Goal: Task Accomplishment & Management: Manage account settings

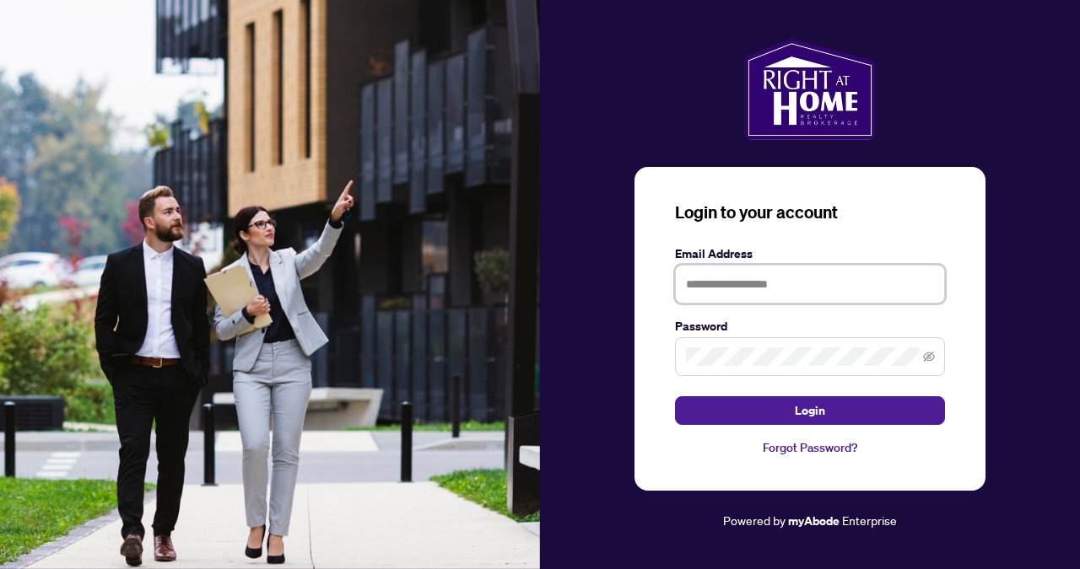
click at [788, 289] on input "text" at bounding box center [810, 284] width 270 height 39
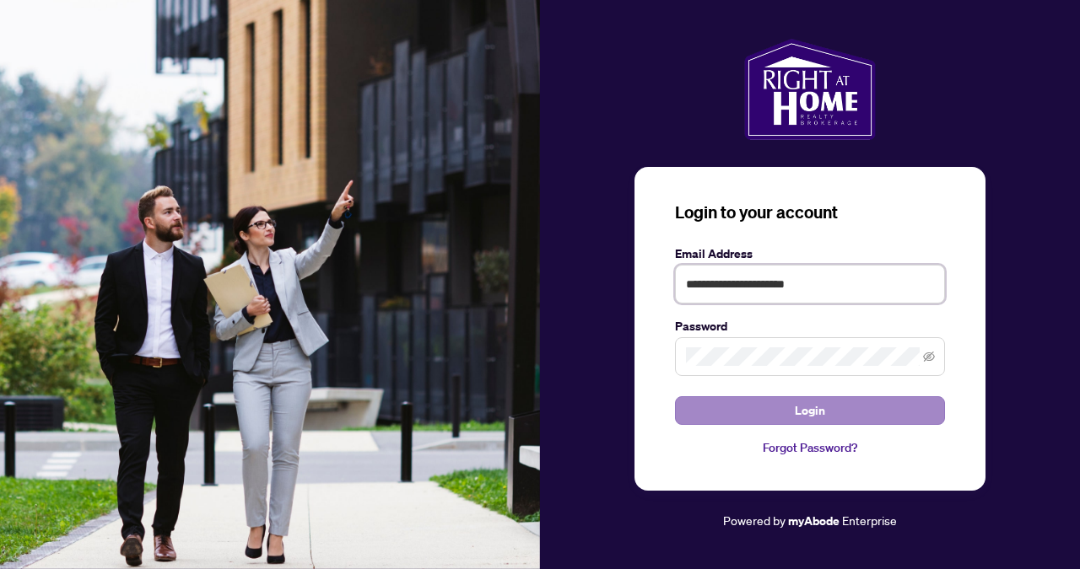
type input "**********"
click at [794, 411] on button "Login" at bounding box center [810, 411] width 270 height 29
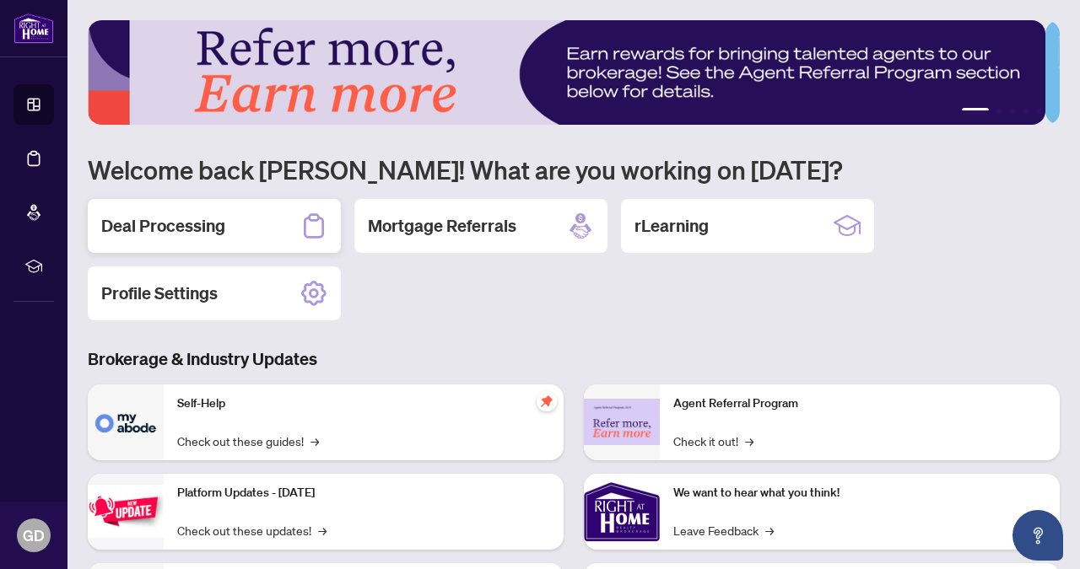
click at [236, 219] on div "Deal Processing" at bounding box center [214, 226] width 253 height 54
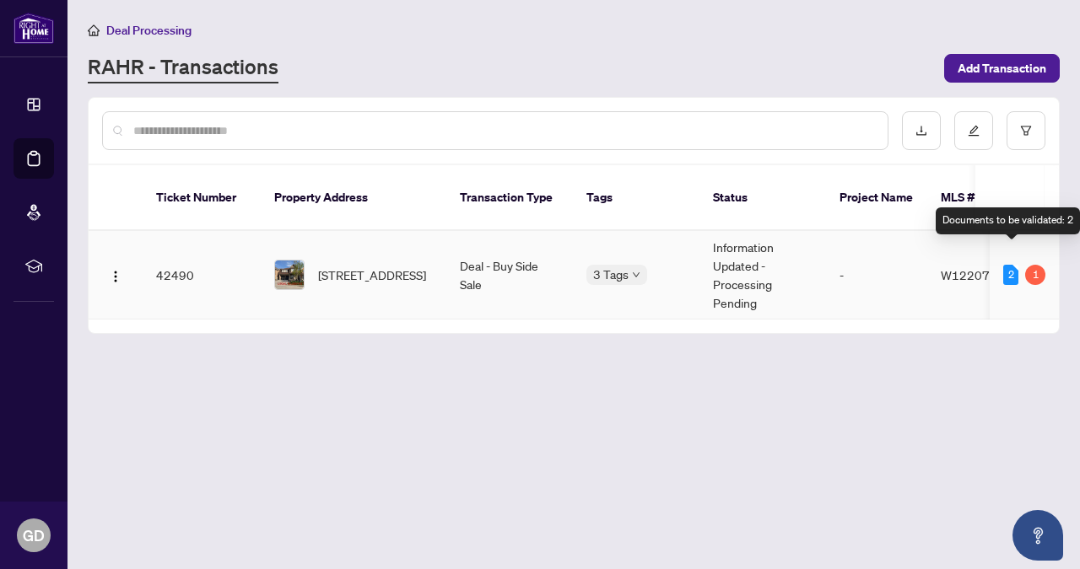
click at [1008, 265] on div "2" at bounding box center [1010, 275] width 15 height 20
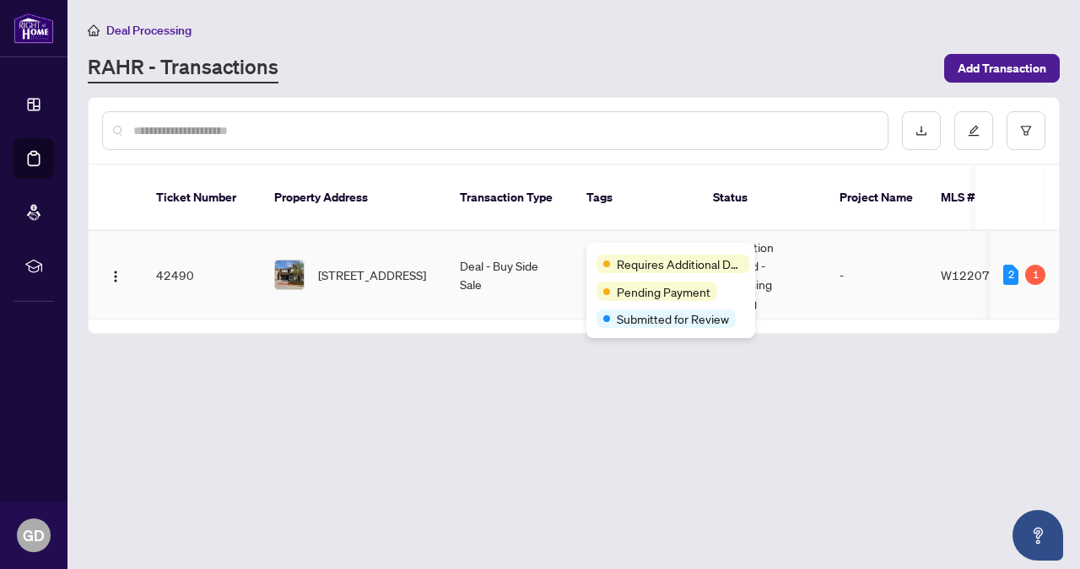
click at [626, 257] on span "Requires Additional Docs" at bounding box center [680, 264] width 127 height 19
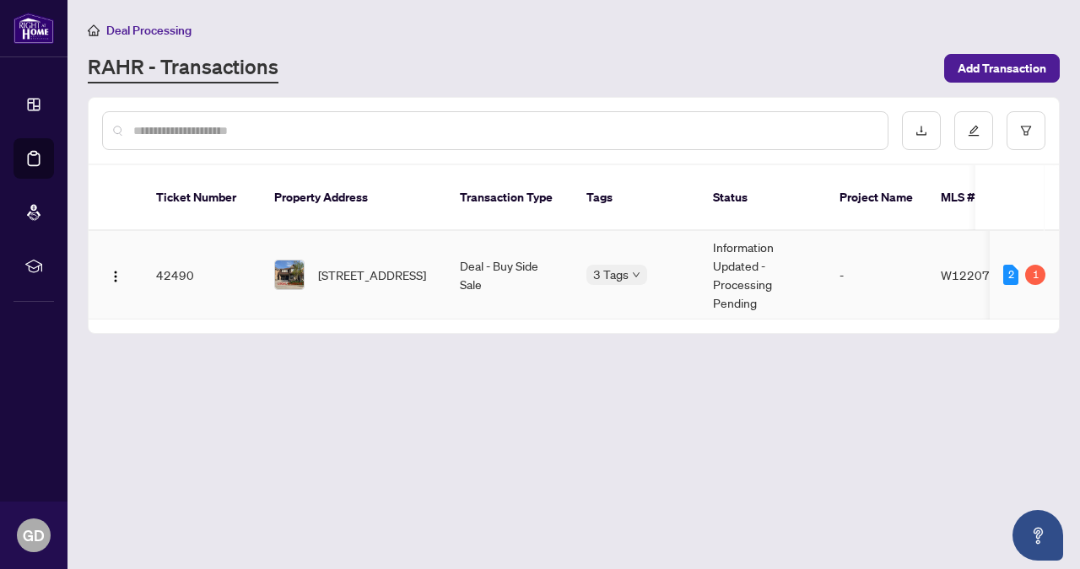
click at [198, 258] on td "42490" at bounding box center [202, 275] width 118 height 89
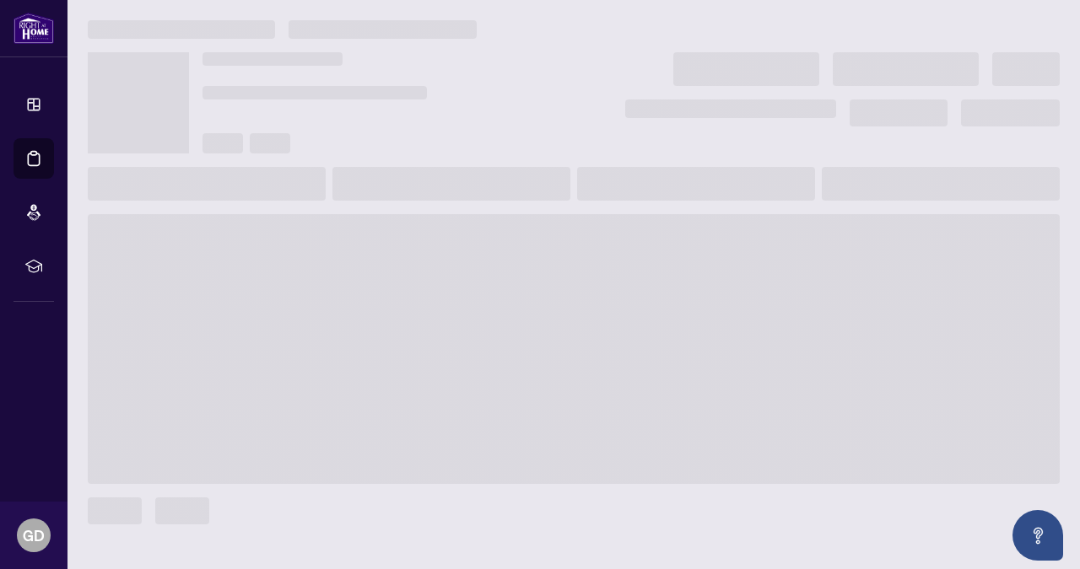
click at [198, 258] on span at bounding box center [574, 349] width 972 height 270
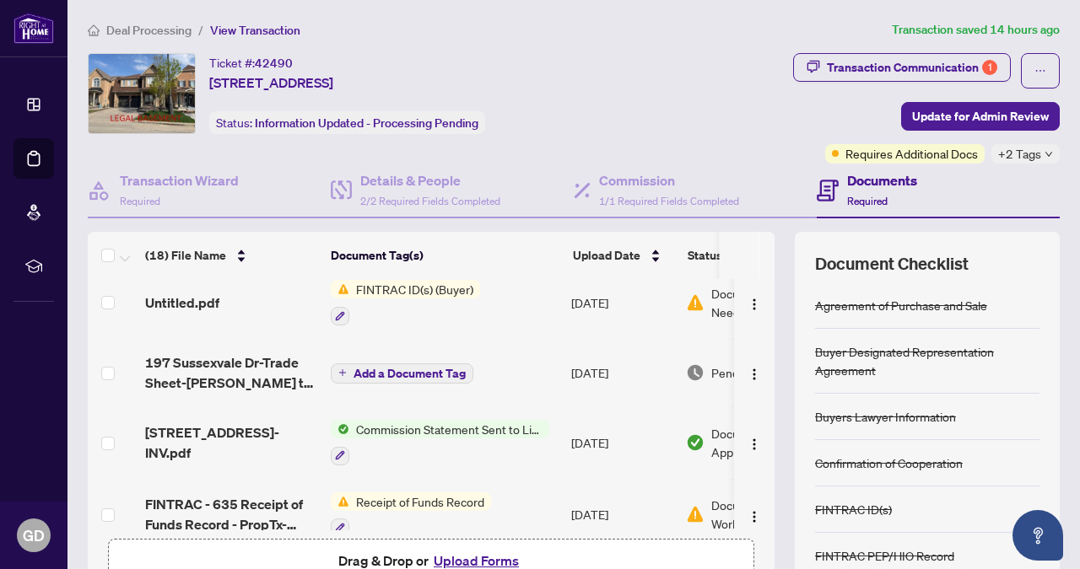
scroll to position [189, 0]
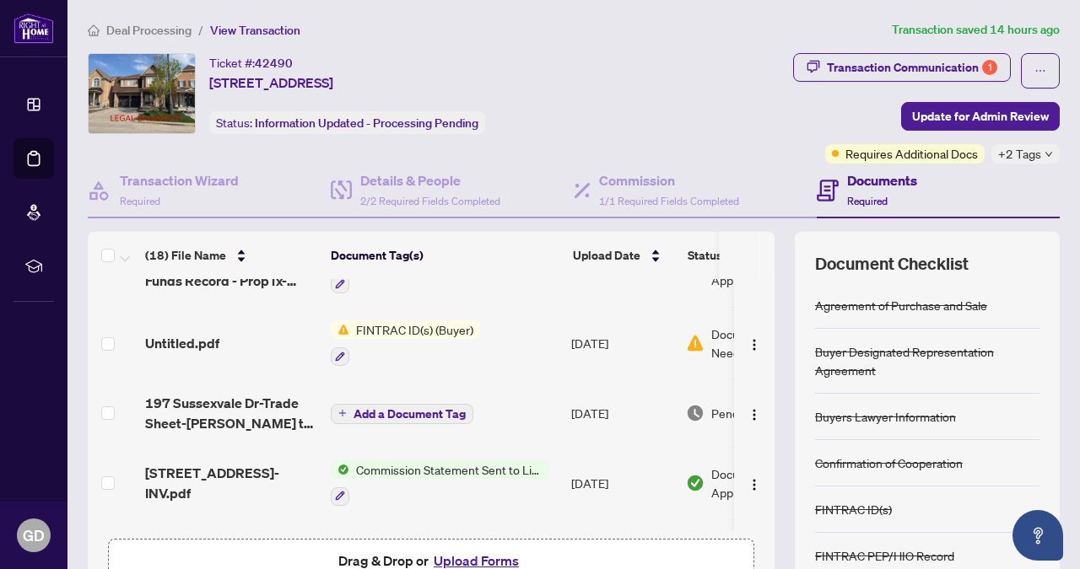
click at [408, 332] on span "FINTRAC ID(s) (Buyer)" at bounding box center [414, 330] width 131 height 19
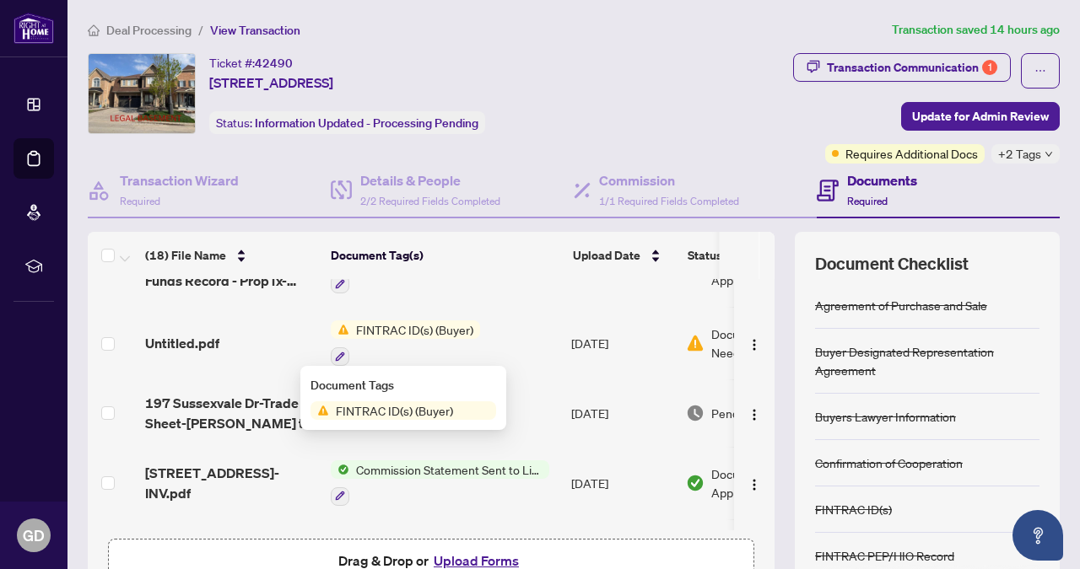
click at [408, 332] on span "FINTRAC ID(s) (Buyer)" at bounding box center [414, 330] width 131 height 19
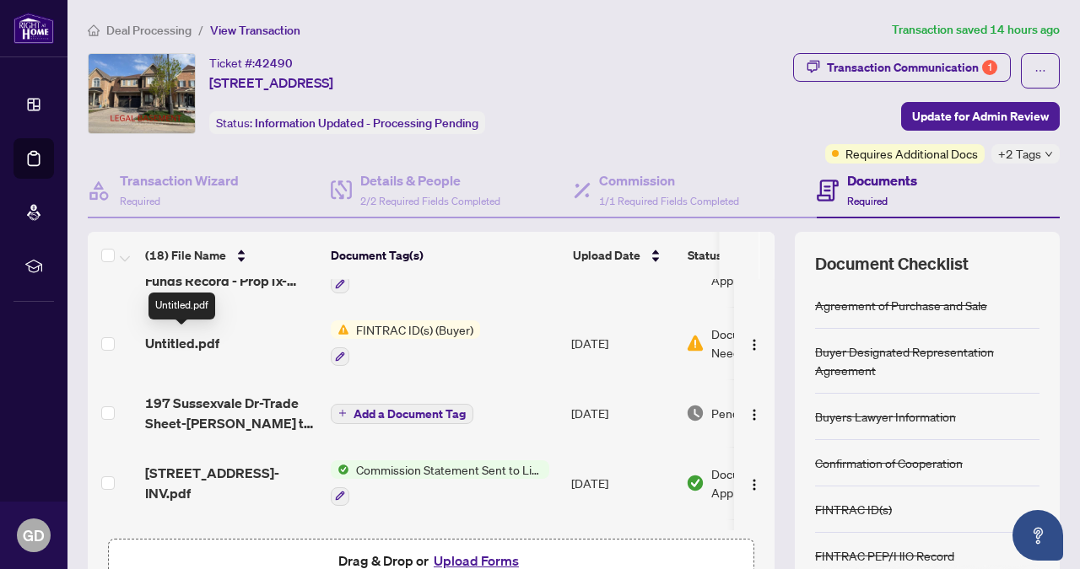
click at [159, 340] on span "Untitled.pdf" at bounding box center [182, 343] width 74 height 20
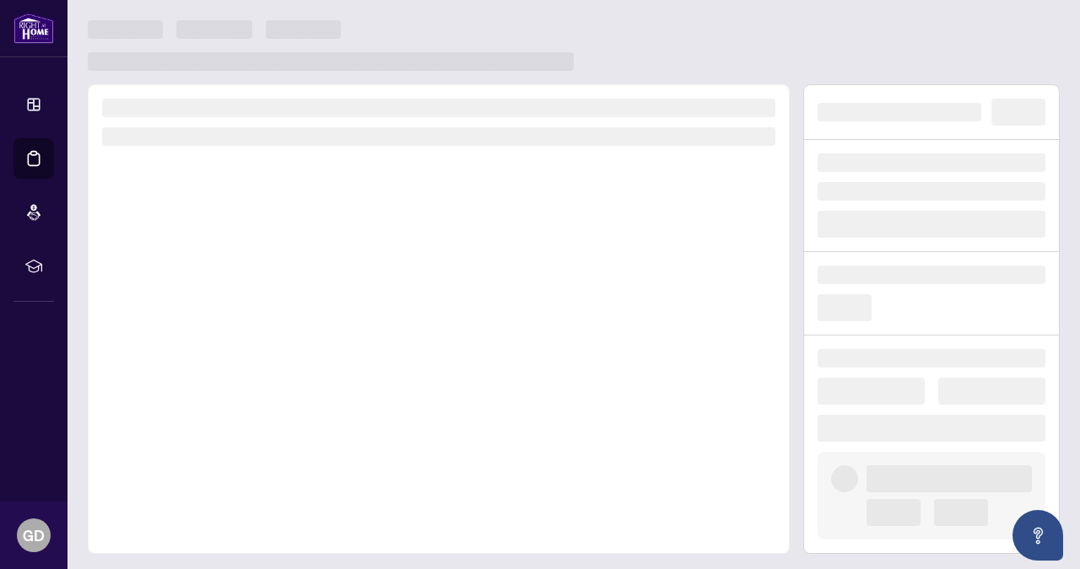
click at [159, 340] on div at bounding box center [439, 319] width 702 height 470
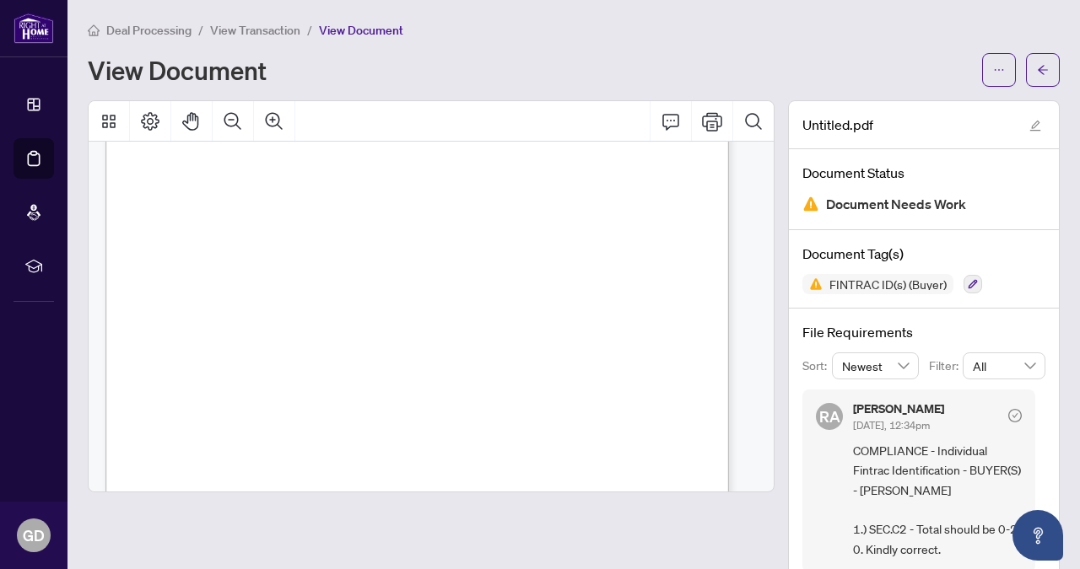
scroll to position [34, 0]
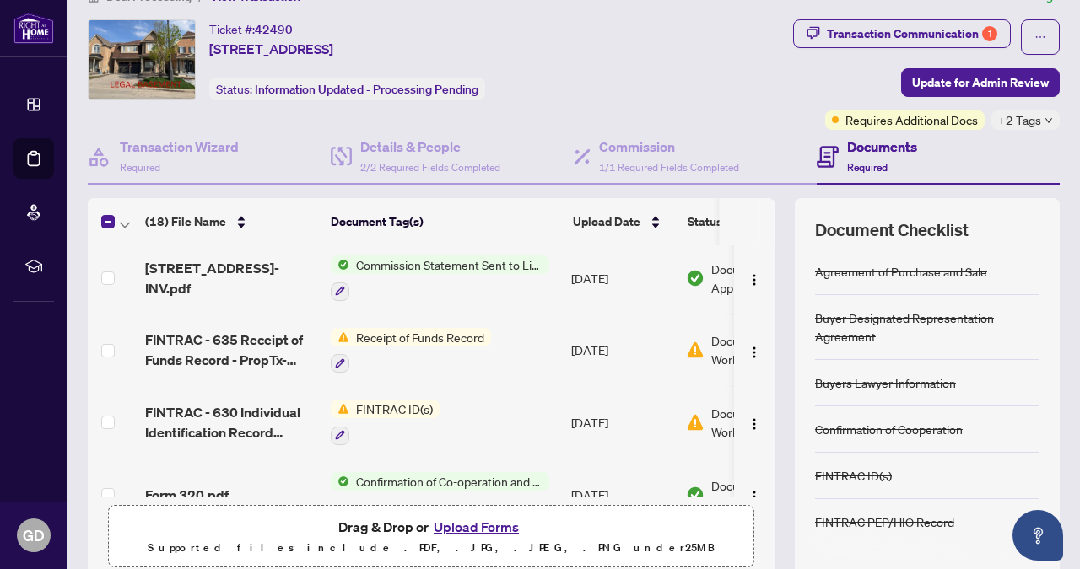
scroll to position [378, 0]
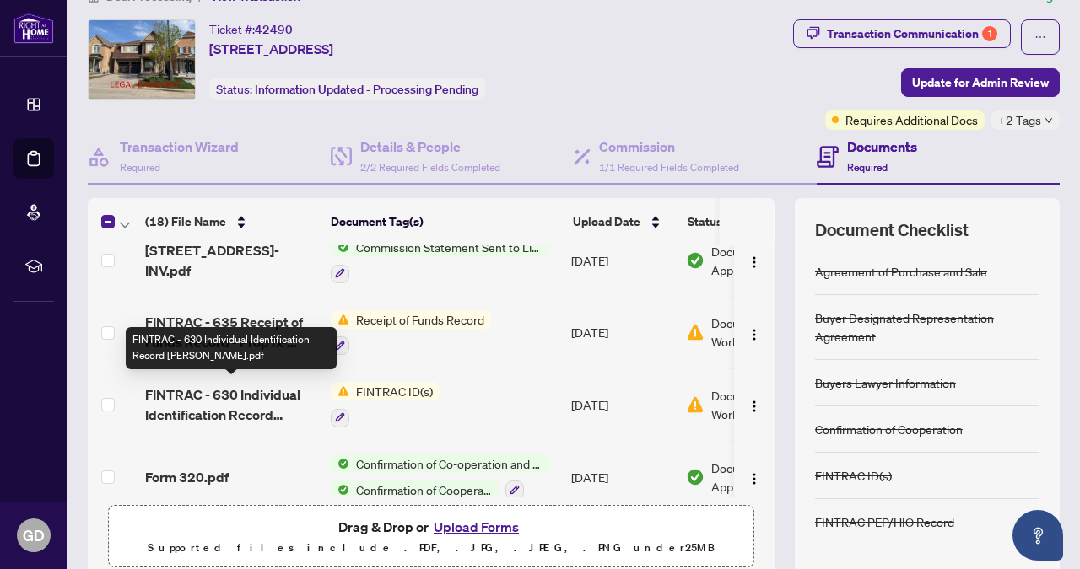
click at [217, 397] on span "FINTRAC - 630 Individual Identification Record [PERSON_NAME].pdf" at bounding box center [231, 405] width 172 height 40
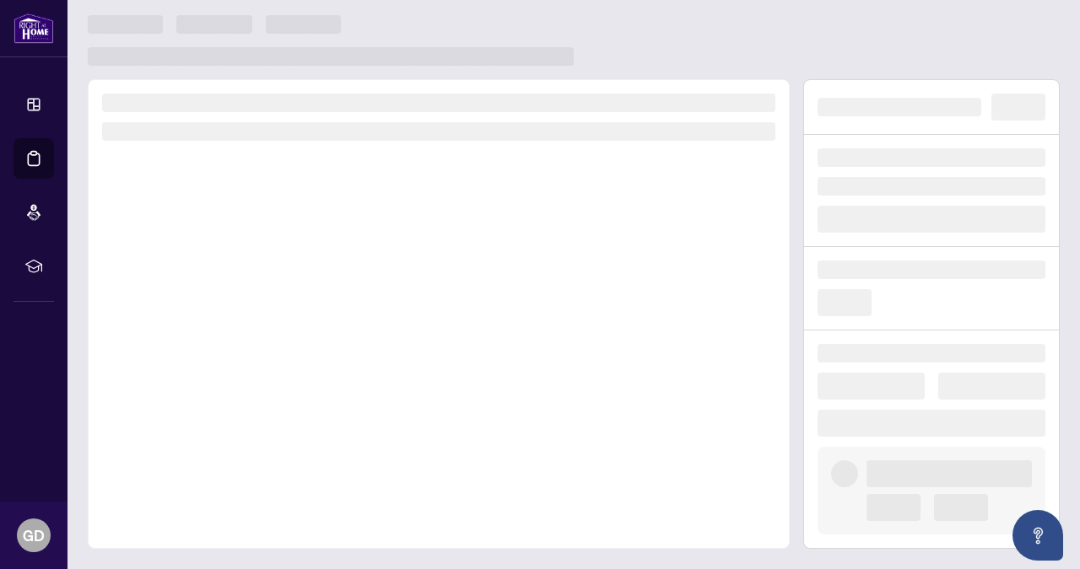
scroll to position [3, 0]
click at [217, 397] on div at bounding box center [439, 316] width 702 height 470
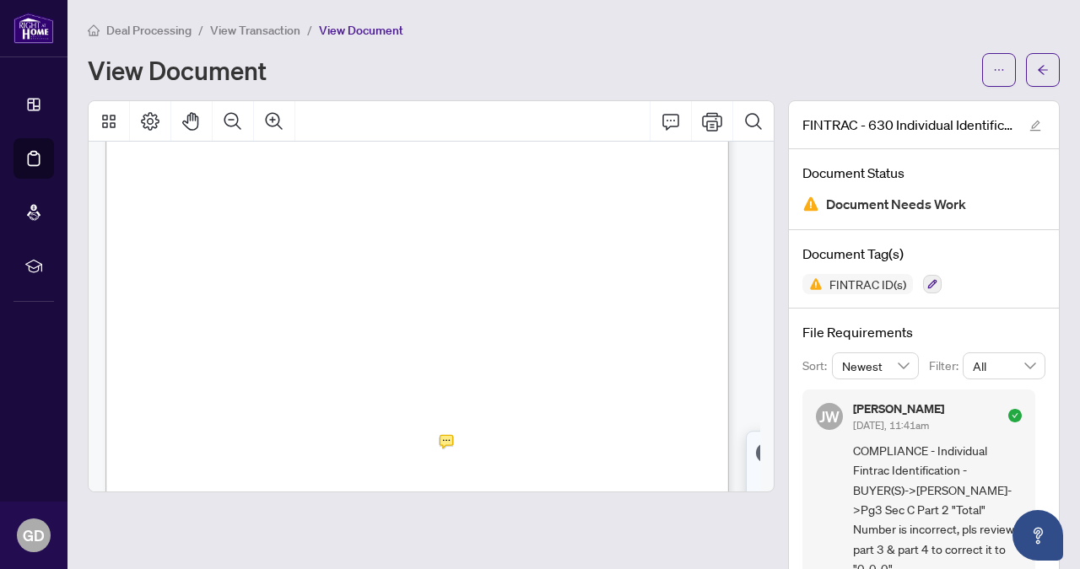
scroll to position [1836, 0]
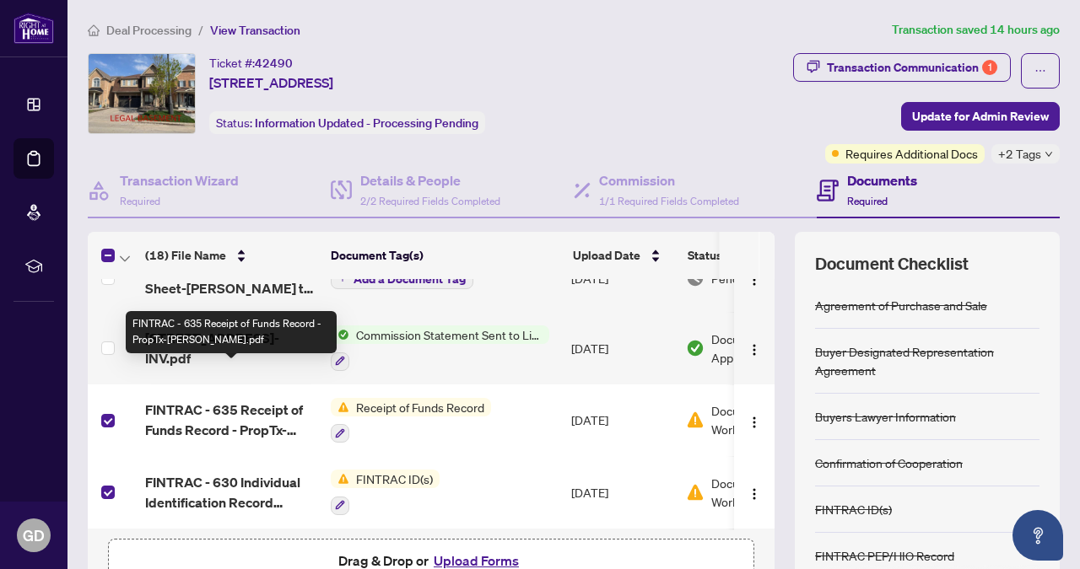
scroll to position [203, 0]
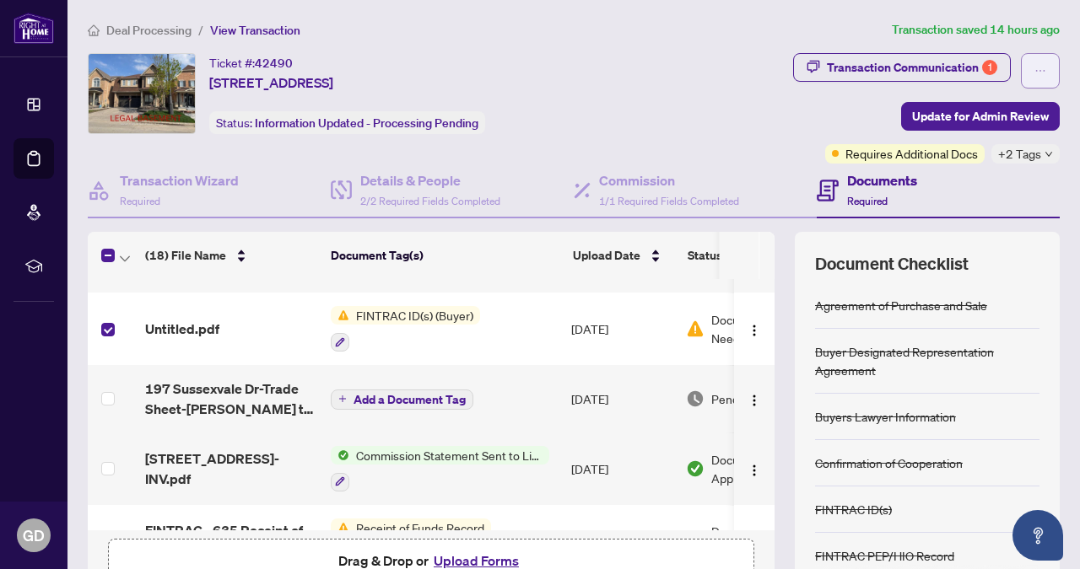
click at [1033, 67] on button "button" at bounding box center [1040, 70] width 39 height 35
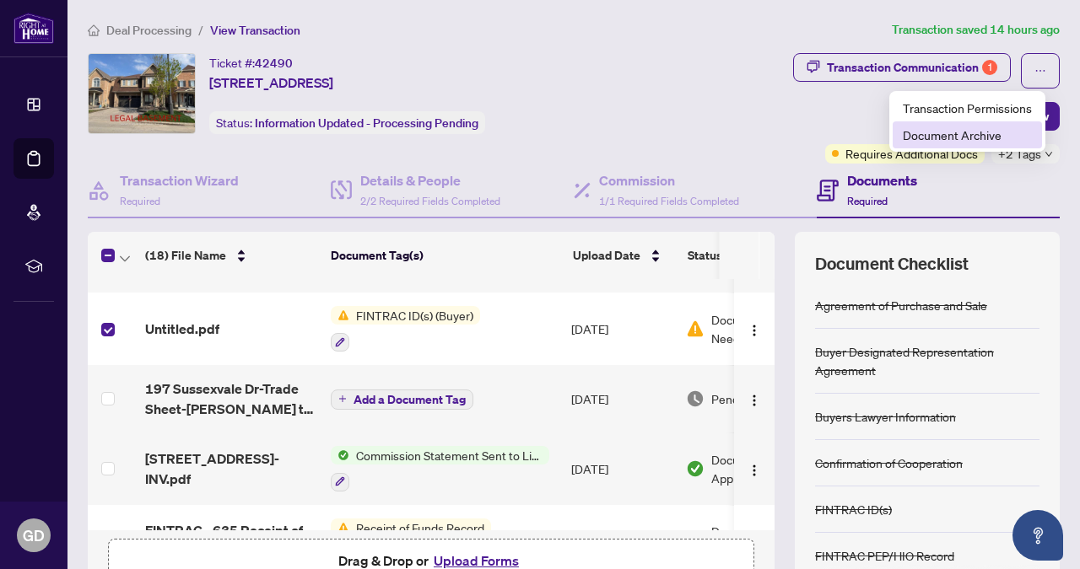
click at [956, 132] on span "Document Archive" at bounding box center [967, 135] width 129 height 19
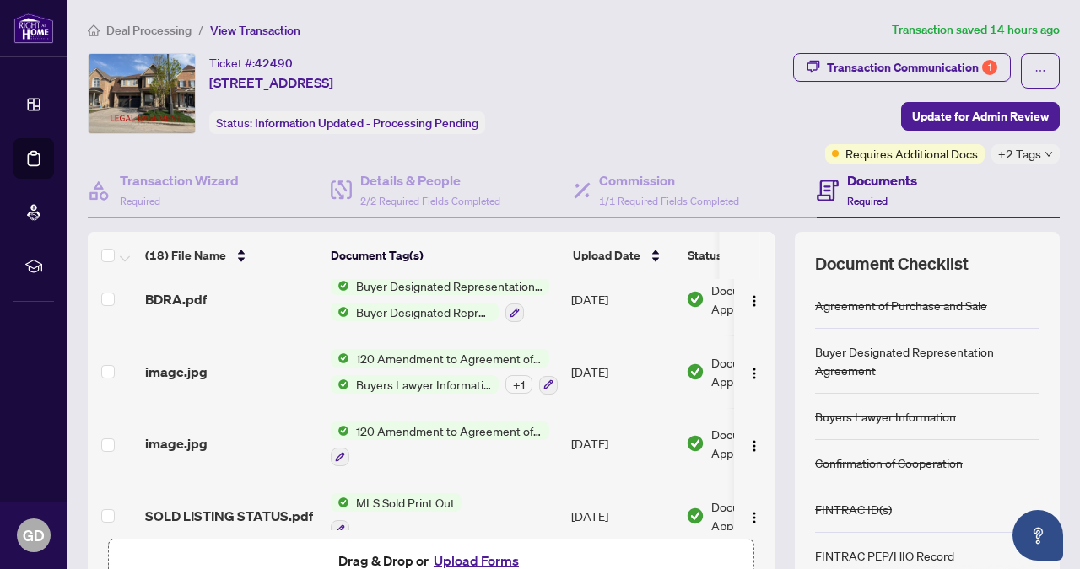
scroll to position [283, 0]
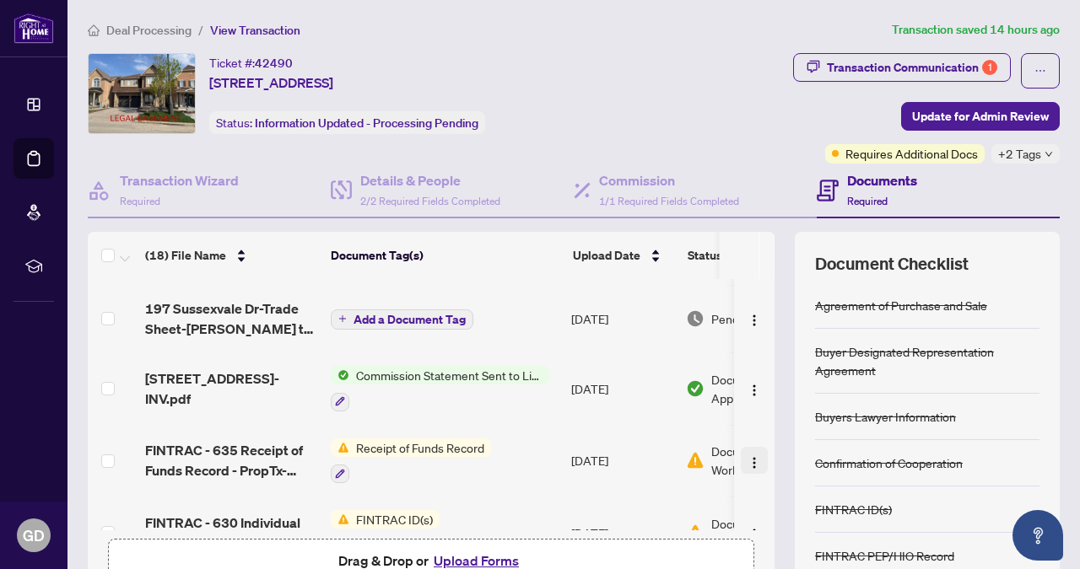
click at [747, 460] on img "button" at bounding box center [753, 462] width 13 height 13
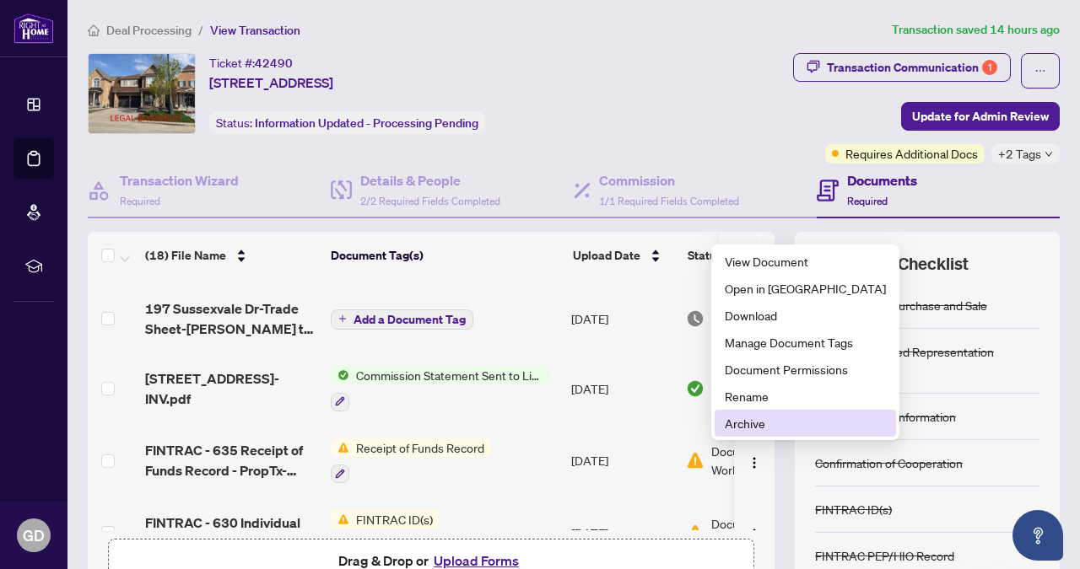
click at [750, 423] on span "Archive" at bounding box center [805, 423] width 161 height 19
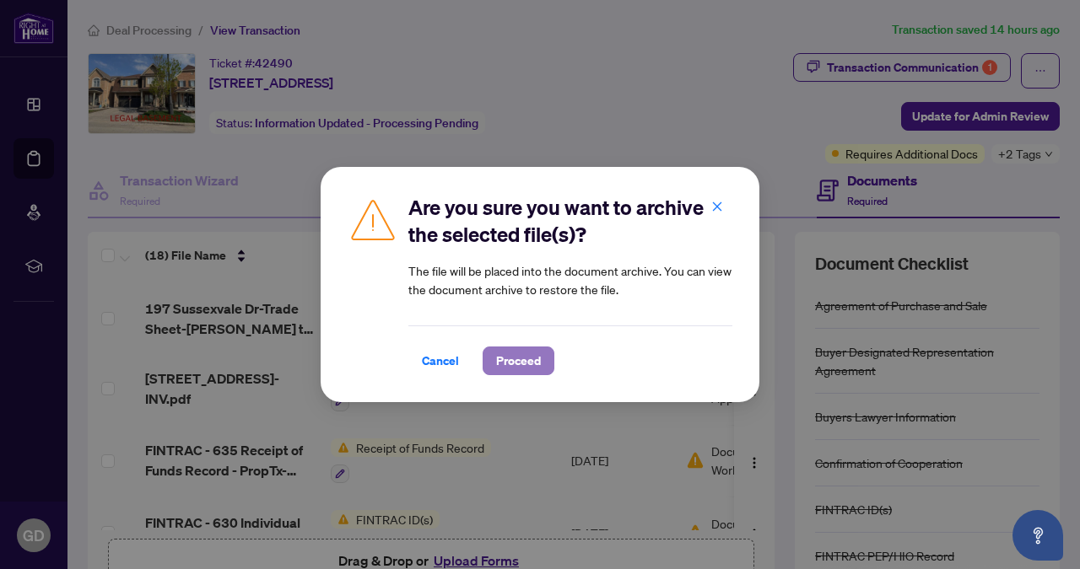
click at [542, 364] on button "Proceed" at bounding box center [519, 361] width 72 height 29
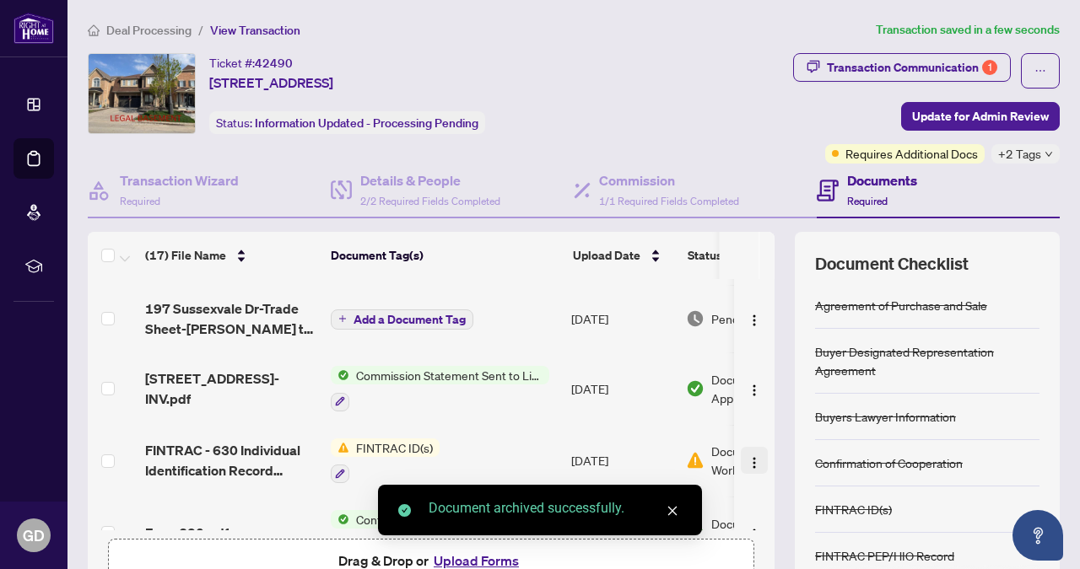
click at [747, 457] on img "button" at bounding box center [753, 462] width 13 height 13
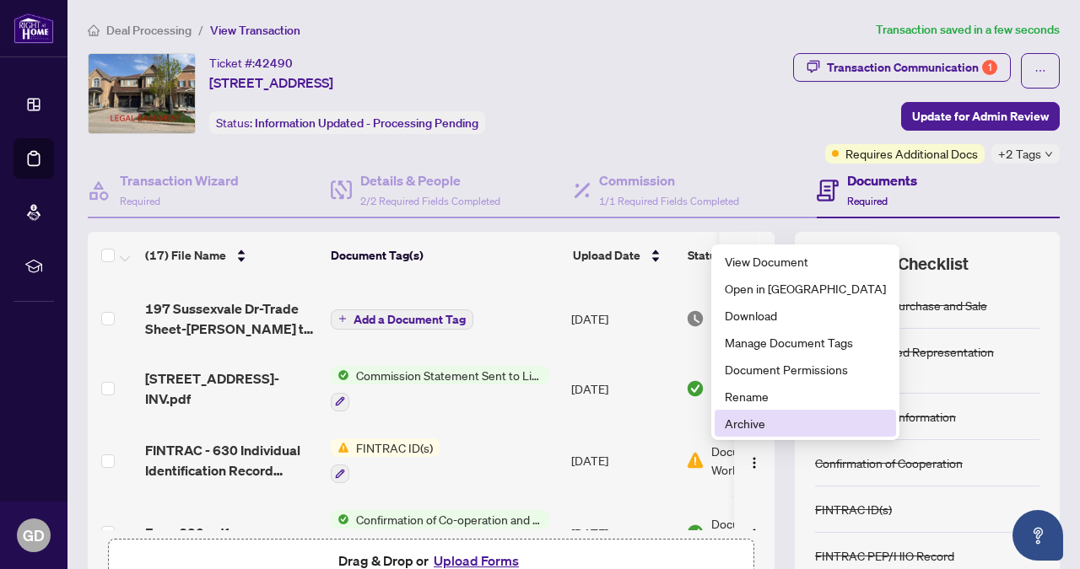
click at [765, 424] on span "Archive" at bounding box center [805, 423] width 161 height 19
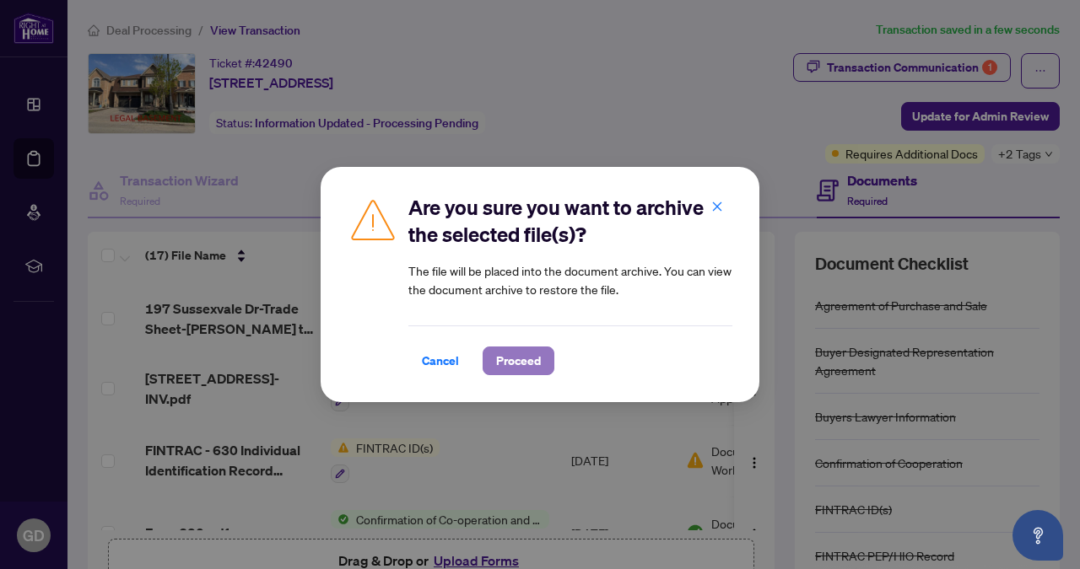
click at [537, 364] on span "Proceed" at bounding box center [518, 361] width 45 height 27
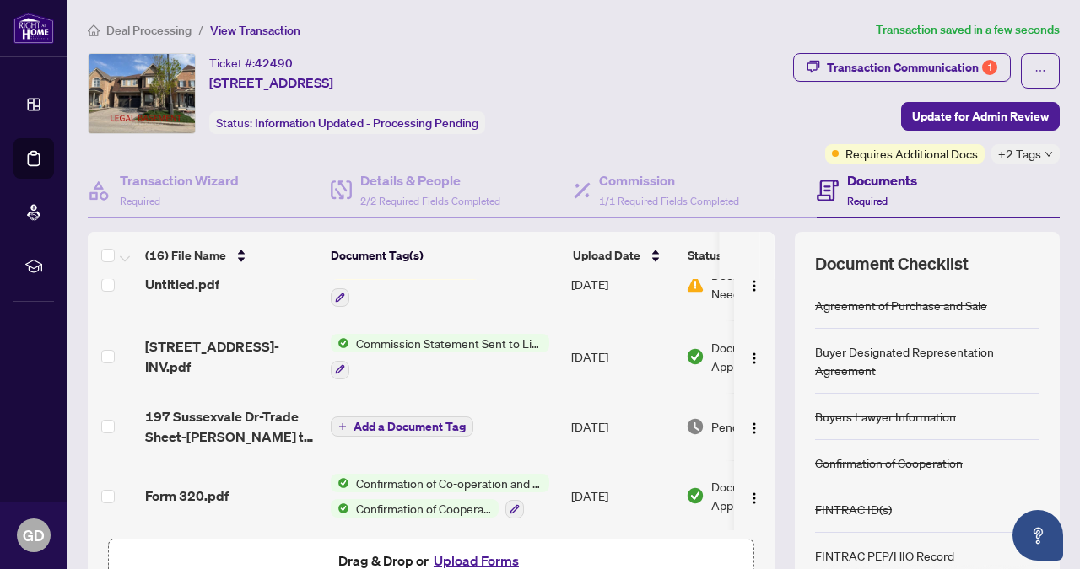
scroll to position [154, 0]
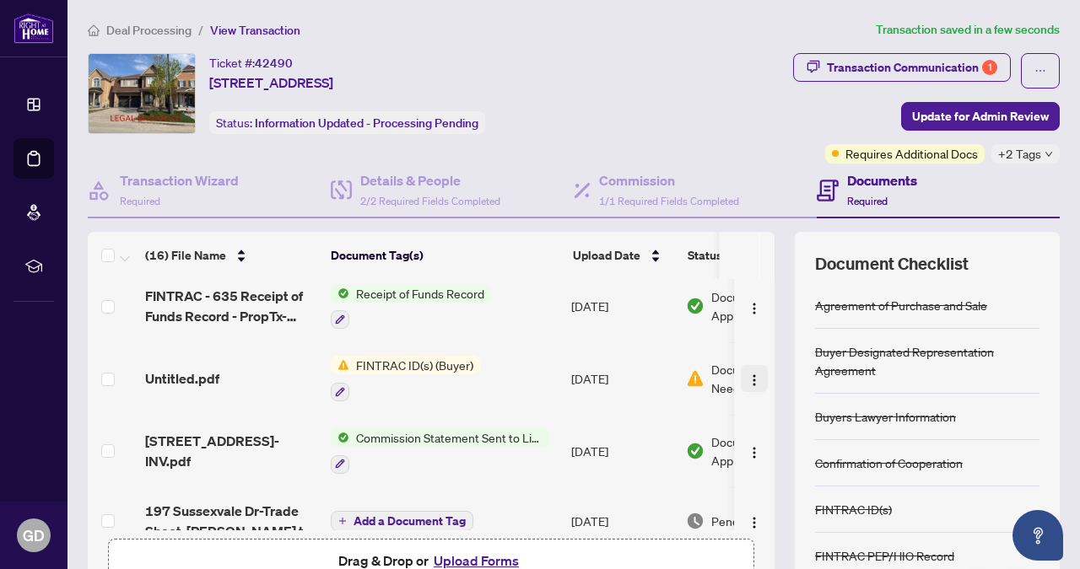
click at [747, 378] on img "button" at bounding box center [753, 380] width 13 height 13
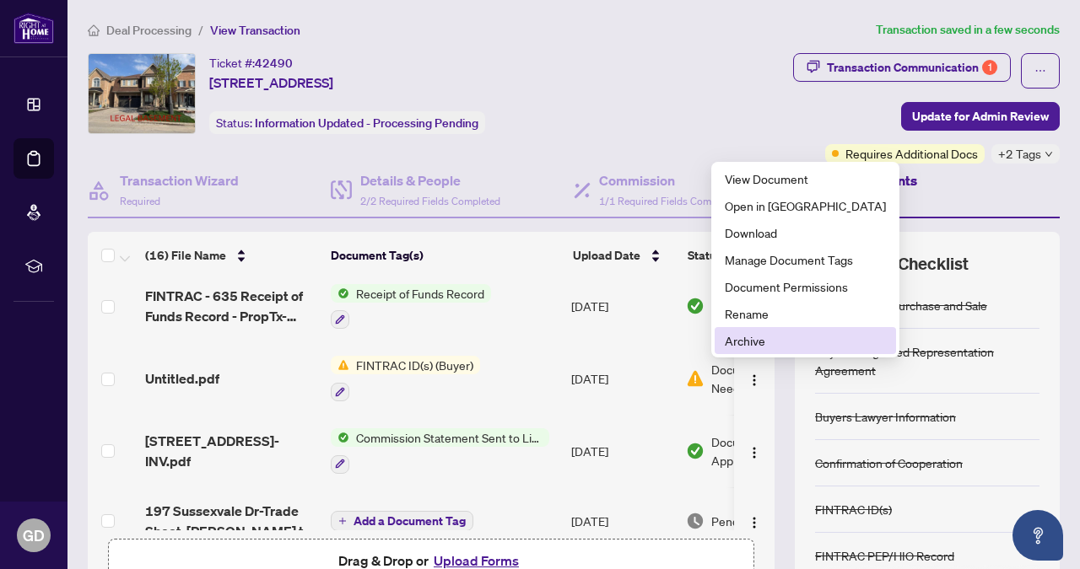
click at [746, 338] on span "Archive" at bounding box center [805, 341] width 161 height 19
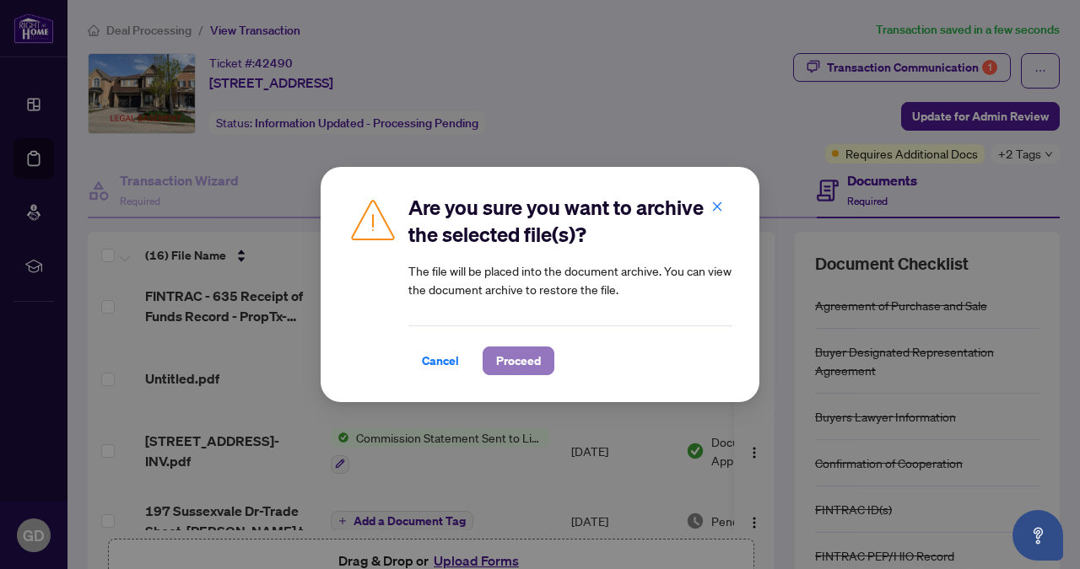
click at [531, 359] on span "Proceed" at bounding box center [518, 361] width 45 height 27
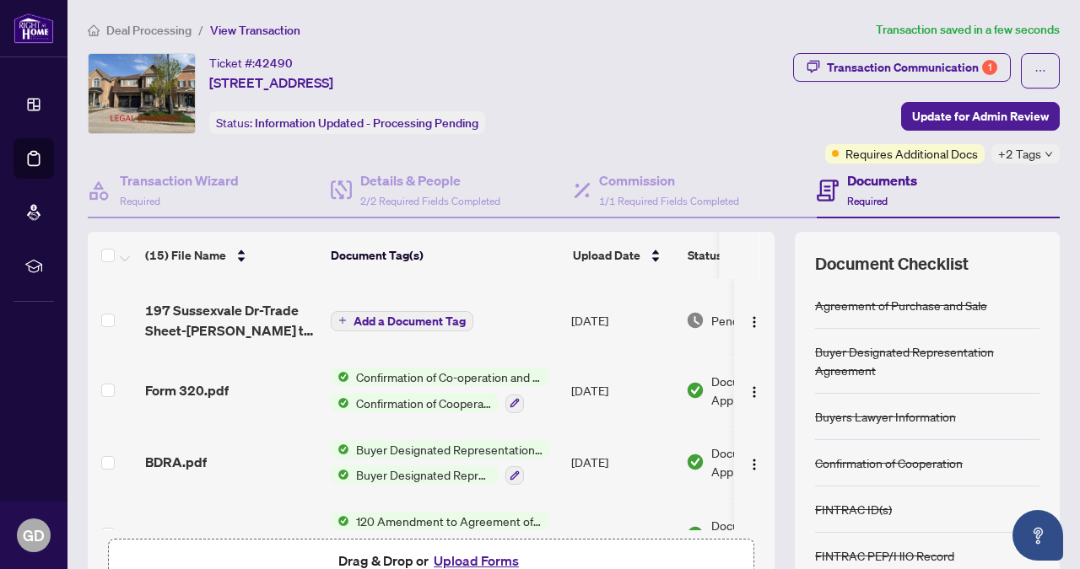
scroll to position [248, 0]
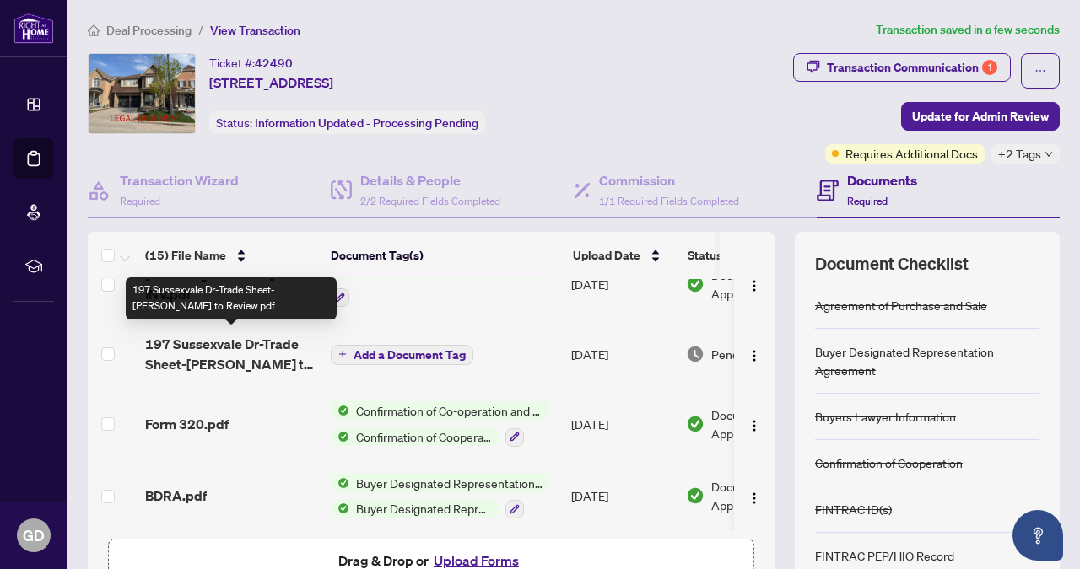
click at [228, 353] on span "197 Sussexvale Dr-Trade Sheet-[PERSON_NAME] to Review.pdf" at bounding box center [231, 354] width 172 height 40
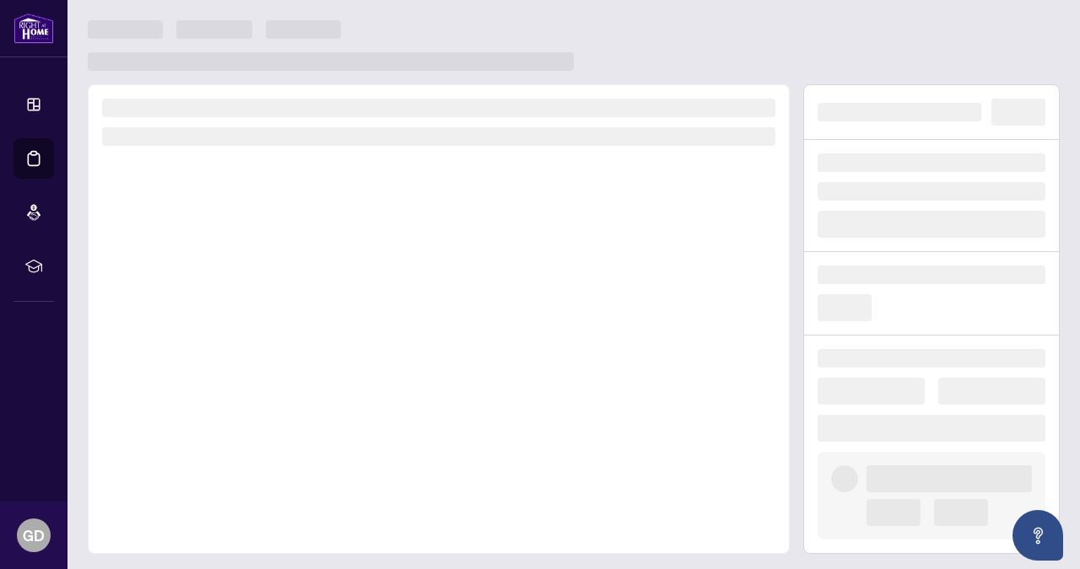
click at [228, 353] on div at bounding box center [439, 319] width 702 height 470
